Goal: Task Accomplishment & Management: Manage account settings

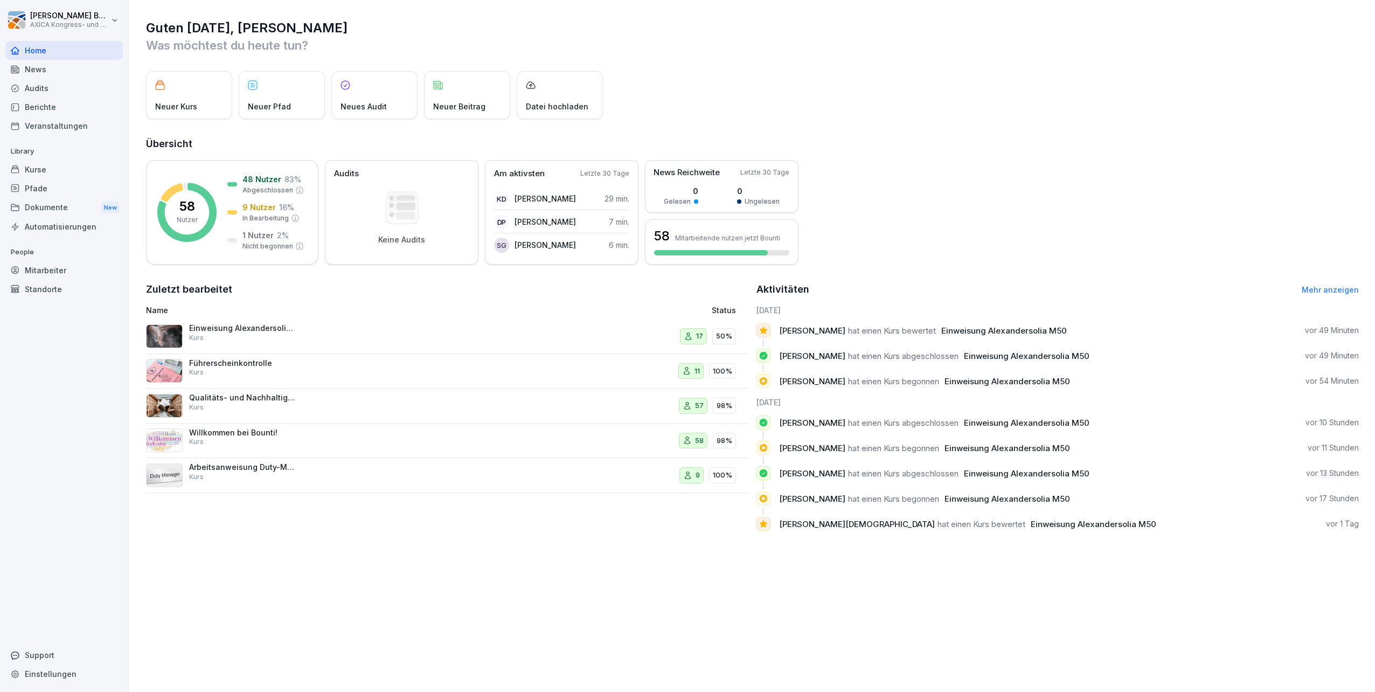
click at [280, 332] on p "Einweisung Alexandersolia M50" at bounding box center [243, 328] width 108 height 10
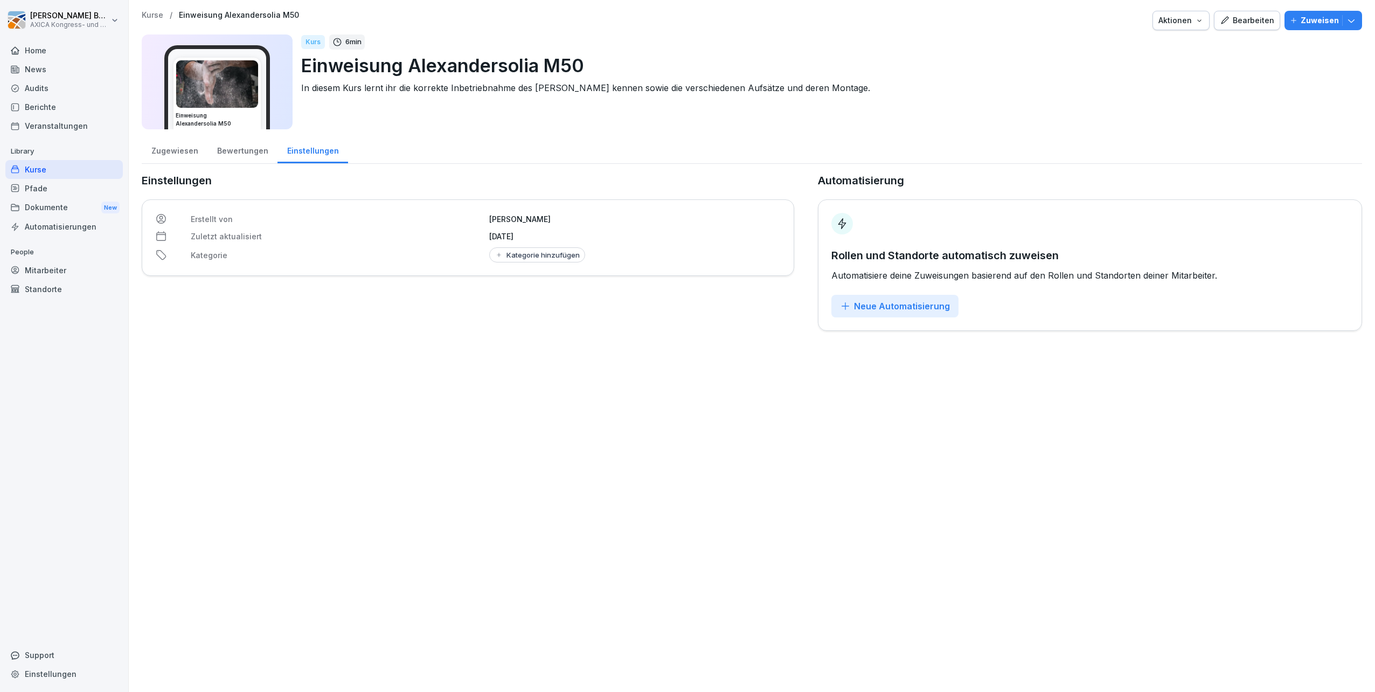
click at [233, 145] on div "Bewertungen" at bounding box center [242, 149] width 70 height 27
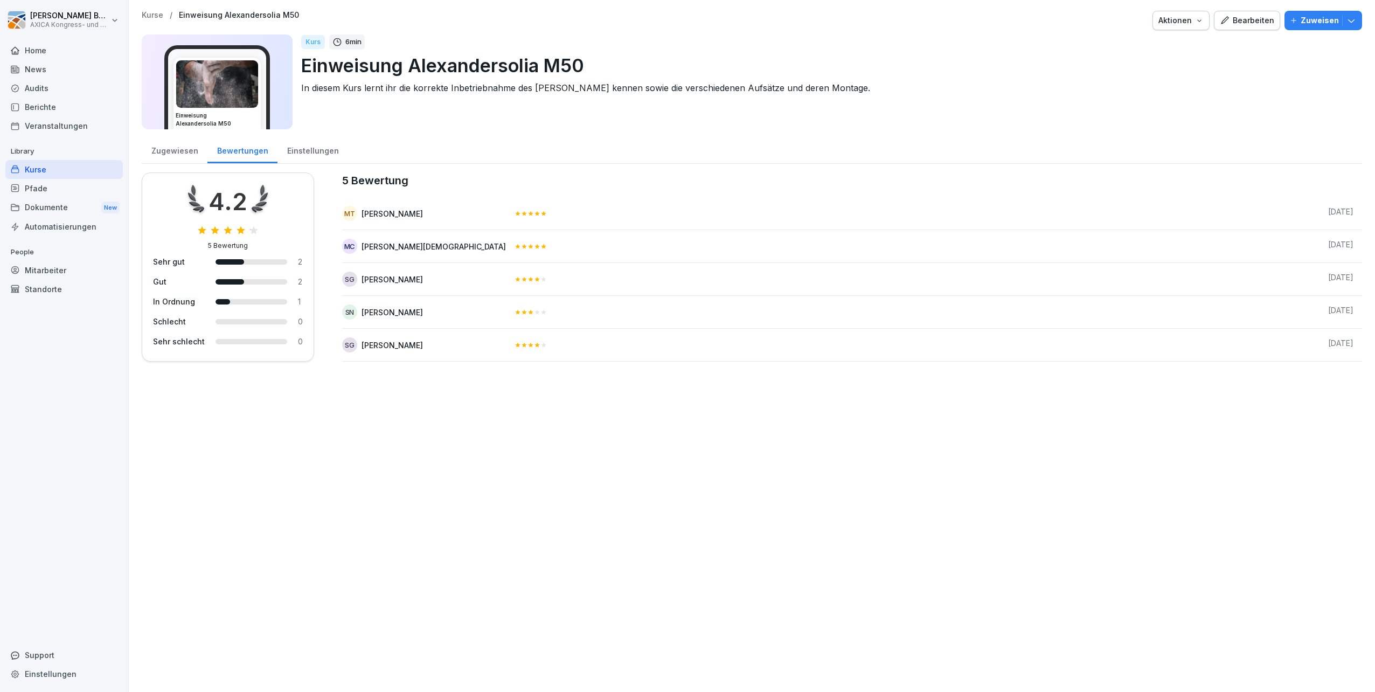
click at [161, 148] on div "Zugewiesen" at bounding box center [175, 149] width 66 height 27
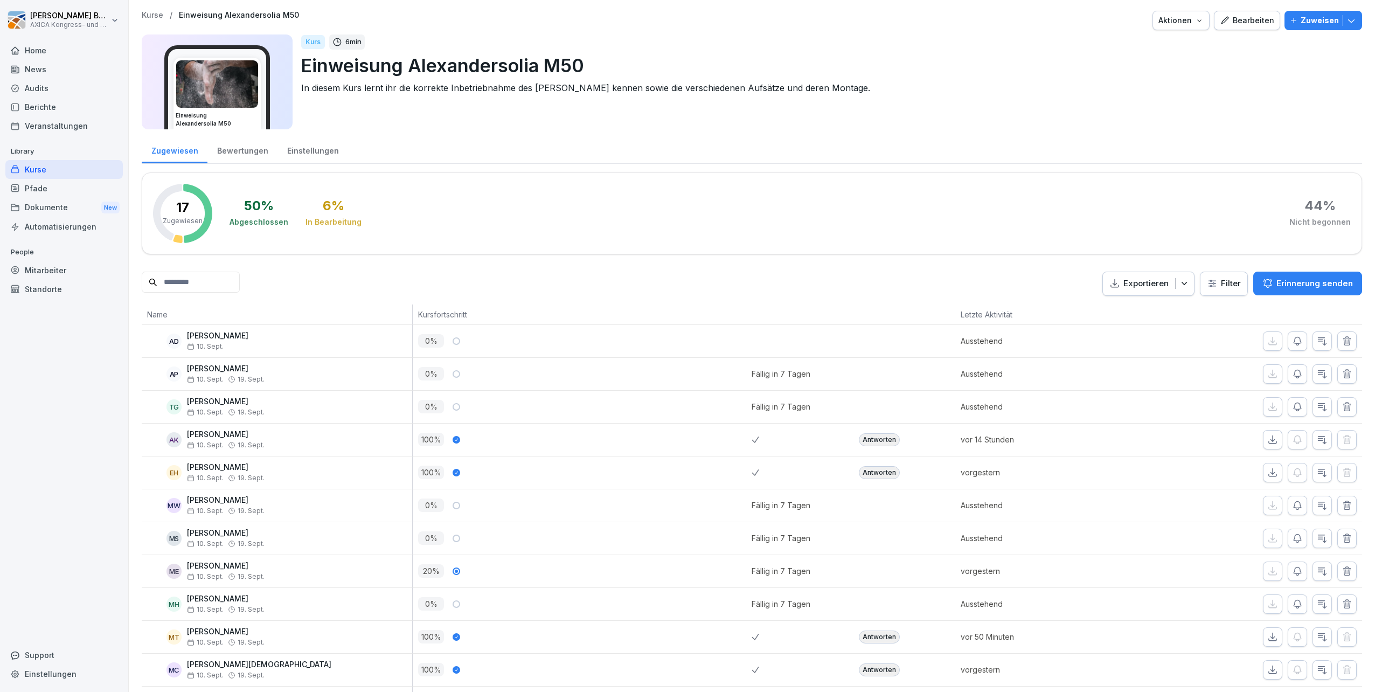
click at [1301, 18] on p "Zuweisen" at bounding box center [1319, 21] width 38 height 12
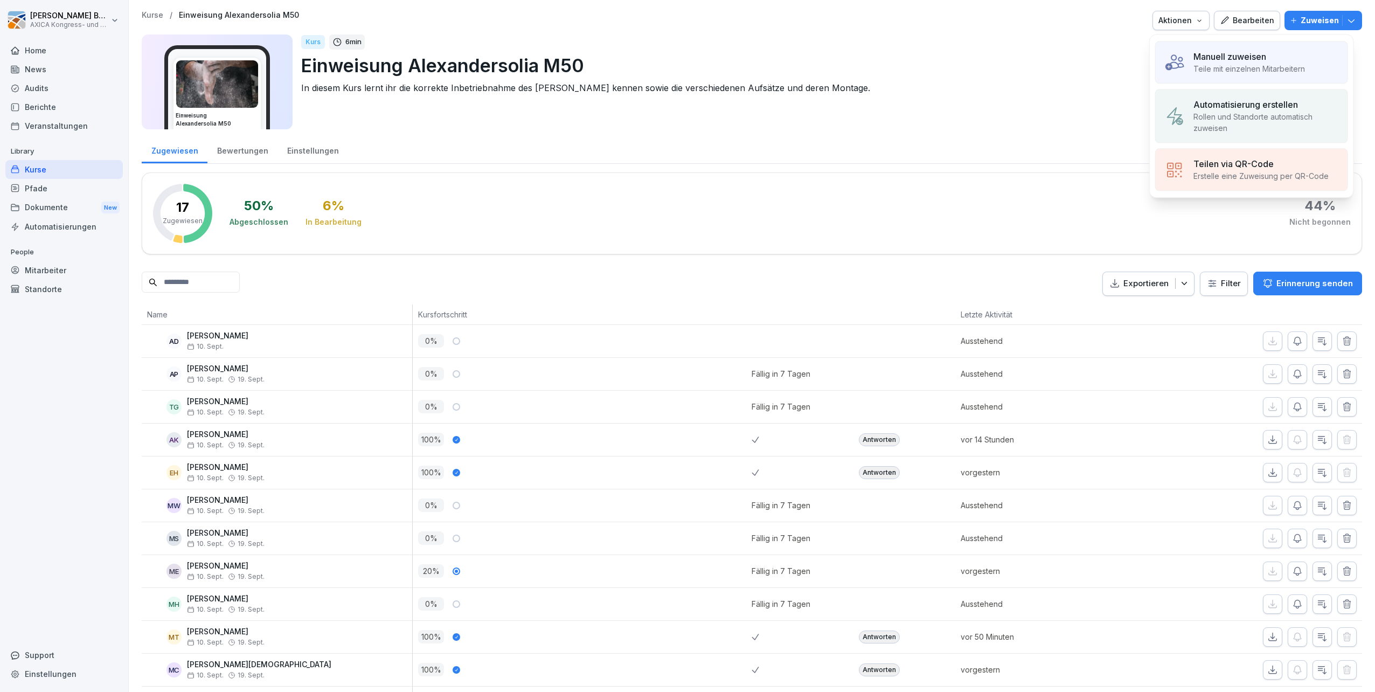
click at [1251, 59] on p "Manuell zuweisen" at bounding box center [1229, 56] width 73 height 13
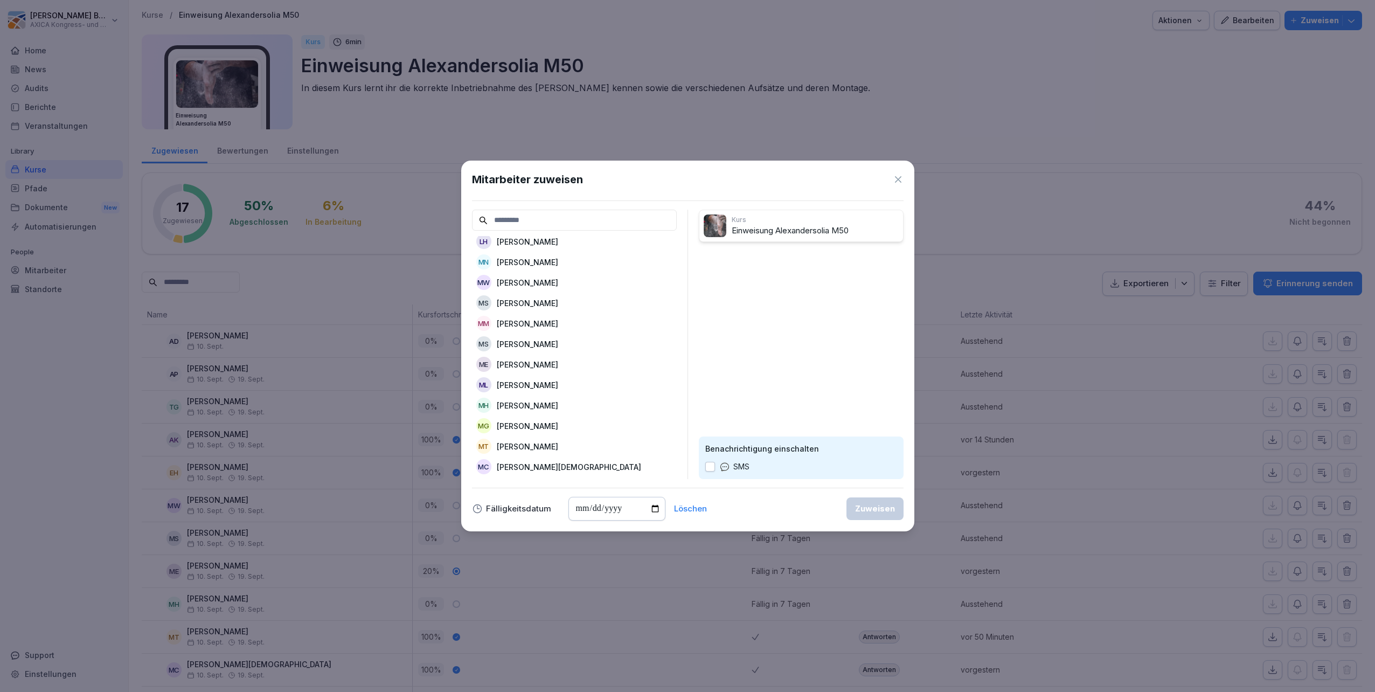
scroll to position [754, 0]
click at [558, 429] on p "[PERSON_NAME]" at bounding box center [527, 433] width 61 height 11
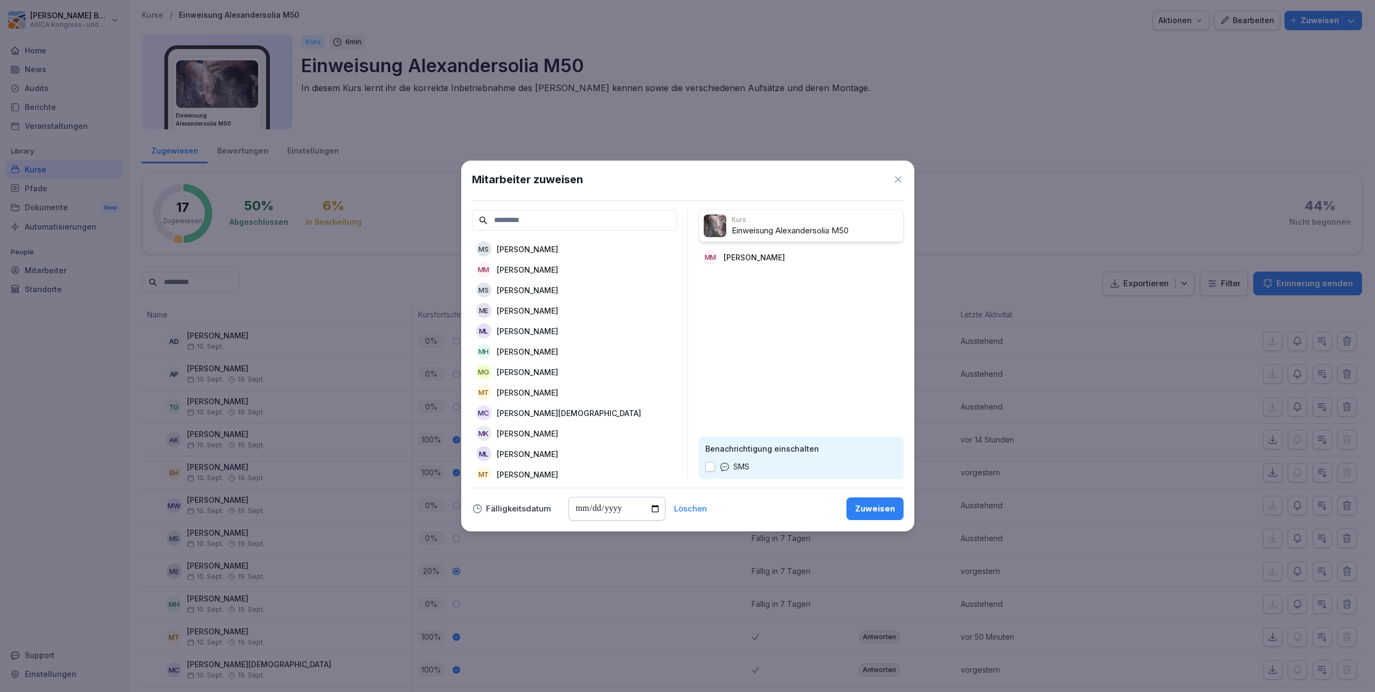
click at [652, 510] on input "date" at bounding box center [616, 509] width 97 height 24
type input "**********"
click at [873, 507] on div "Zuweisen" at bounding box center [875, 509] width 40 height 12
